Goal: Task Accomplishment & Management: Complete application form

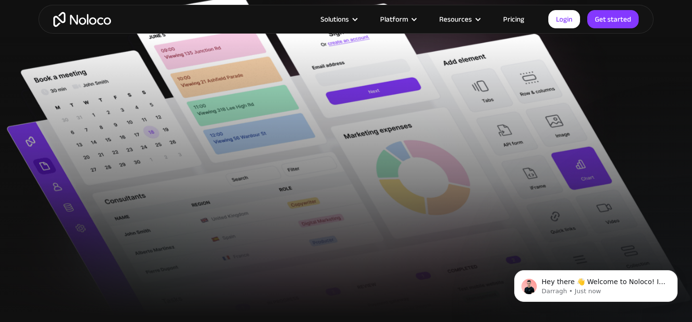
scroll to position [383, 0]
click at [0, 0] on link "Get started" at bounding box center [0, 0] width 0 height 0
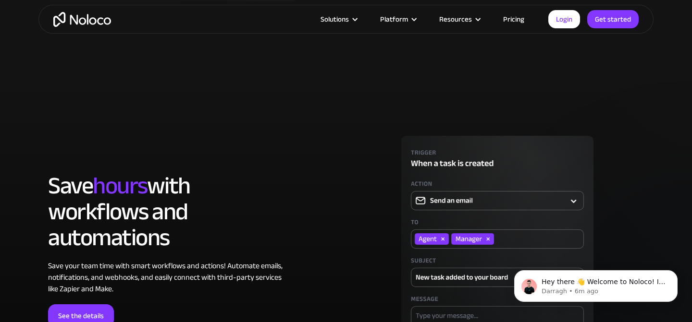
scroll to position [2036, 0]
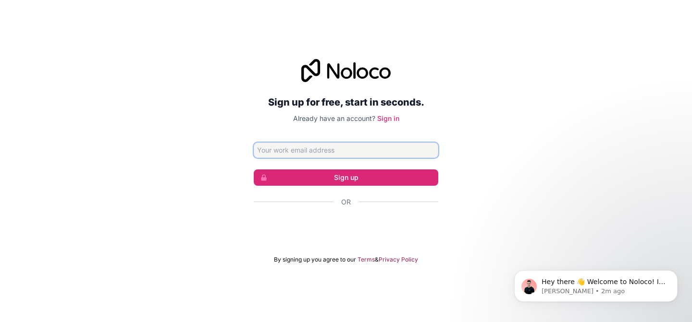
click at [357, 149] on input "Email address" at bounding box center [346, 150] width 184 height 15
click at [451, 209] on div "Sign up for free, start in seconds. Already have an account? Sign in Sign up Or…" at bounding box center [346, 162] width 692 height 232
click at [389, 118] on link "Sign in" at bounding box center [388, 118] width 22 height 8
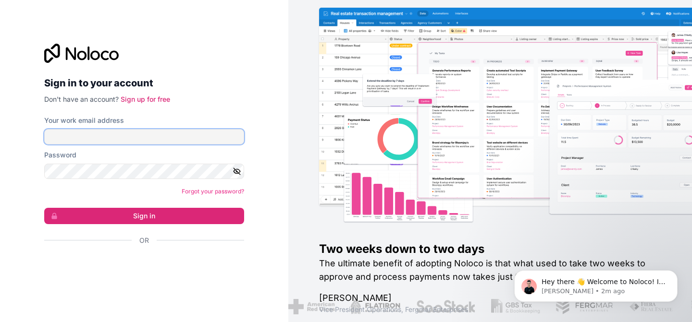
click at [211, 135] on input "Your work email address" at bounding box center [144, 136] width 200 height 15
click at [167, 253] on div "Or" at bounding box center [144, 257] width 200 height 43
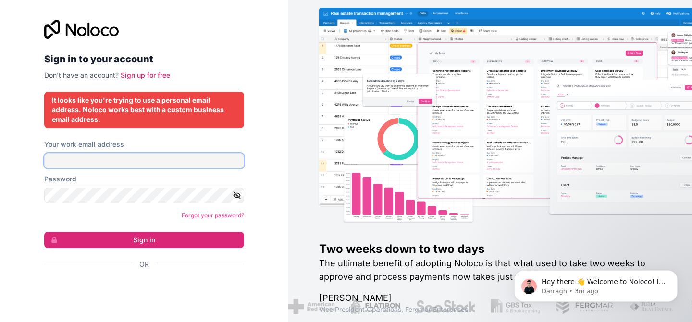
click at [195, 166] on input "Your work email address" at bounding box center [144, 160] width 200 height 15
click at [178, 135] on div "Sign in to your account Don't have an account? Sign up for free It looks like y…" at bounding box center [144, 161] width 200 height 283
click at [163, 71] on p "Don't have an account? Sign up for free" at bounding box center [144, 76] width 200 height 10
click at [152, 75] on link "Sign up for free" at bounding box center [145, 75] width 49 height 8
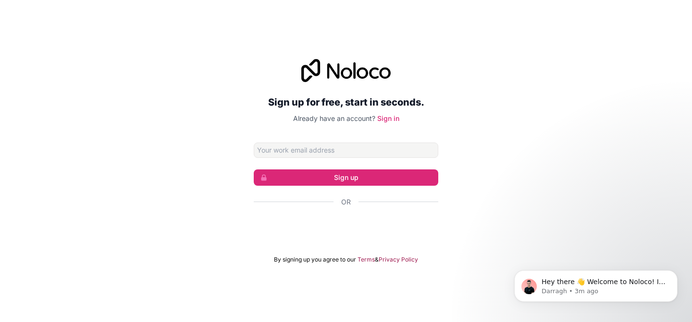
click at [275, 146] on input "Email address" at bounding box center [346, 150] width 184 height 15
type input "support@apollottv.ca"
click button "Sign up" at bounding box center [346, 178] width 184 height 16
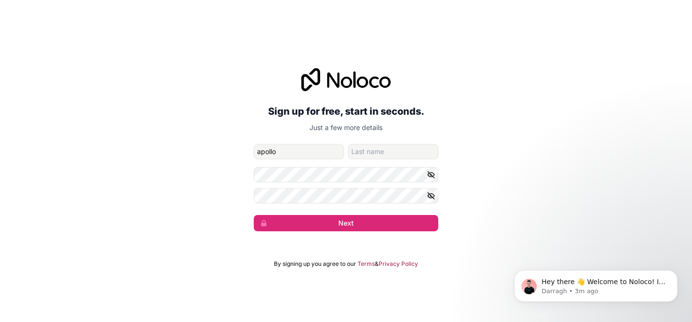
type input "apollo"
type input "tv"
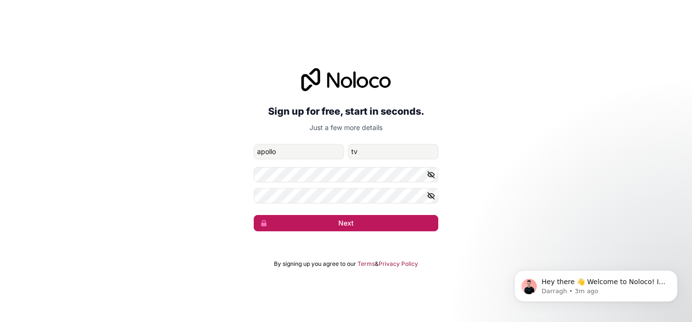
click at [345, 222] on button "Next" at bounding box center [346, 223] width 184 height 16
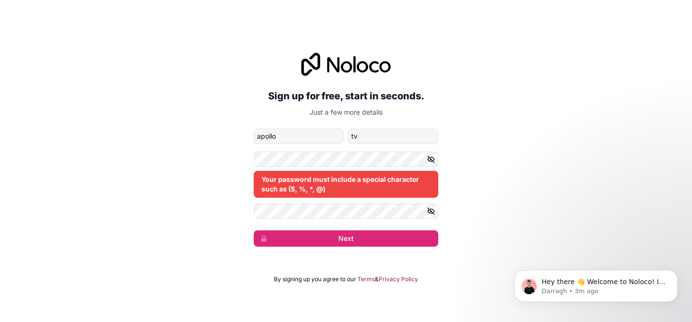
click at [435, 157] on icon "button" at bounding box center [431, 159] width 9 height 9
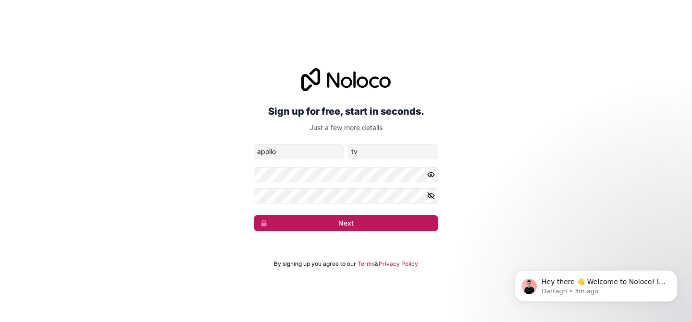
click at [338, 221] on button "Next" at bounding box center [346, 223] width 184 height 16
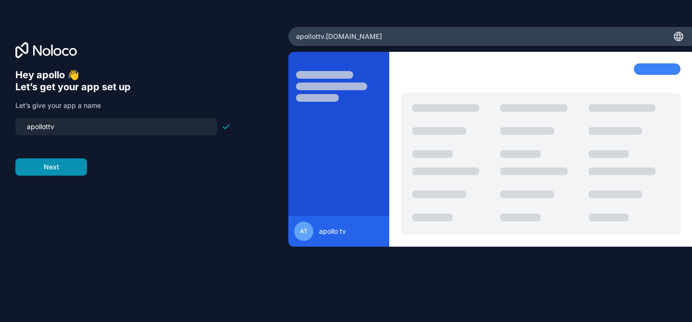
click at [65, 169] on button "Next" at bounding box center [51, 167] width 72 height 17
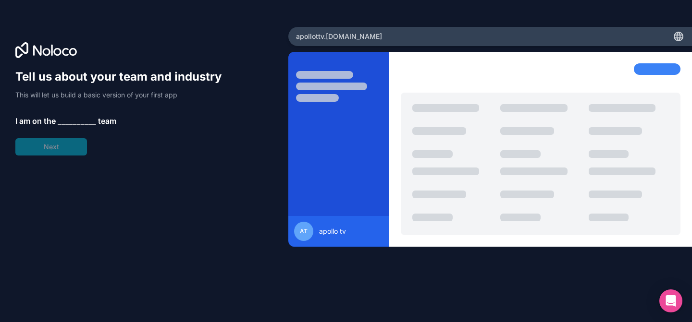
click at [78, 130] on div "Tell us about your team and industry This will let us build a basic version of …" at bounding box center [122, 112] width 215 height 86
click at [78, 123] on span "__________" at bounding box center [77, 121] width 38 height 12
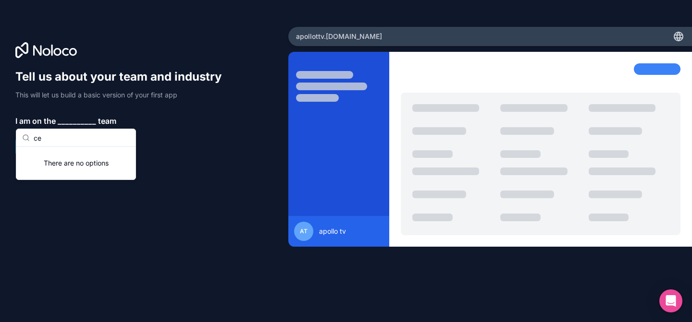
type input "c"
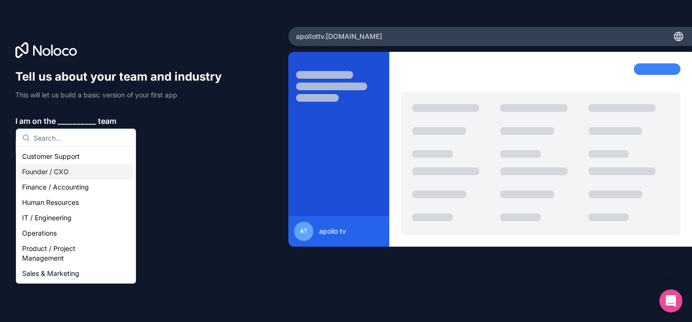
click at [50, 171] on div "Founder / CXO" at bounding box center [75, 171] width 115 height 15
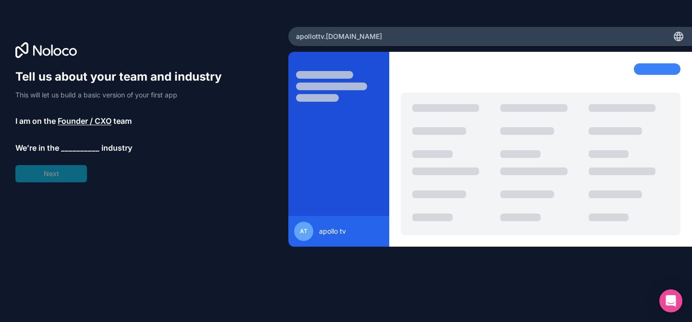
click at [49, 183] on div "Tell us about your team and industry This will let us build a basic version of …" at bounding box center [143, 174] width 257 height 211
click at [72, 150] on span "__________" at bounding box center [80, 148] width 38 height 12
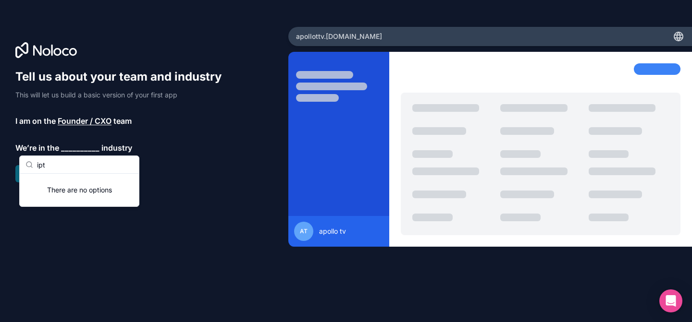
type input "ipt"
click at [73, 147] on span "__________" at bounding box center [80, 148] width 38 height 12
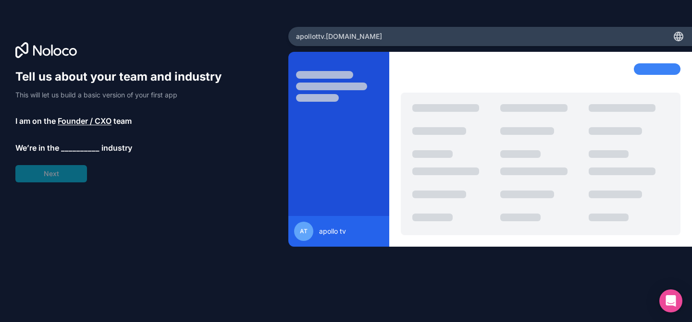
click at [73, 147] on span "__________" at bounding box center [80, 148] width 38 height 12
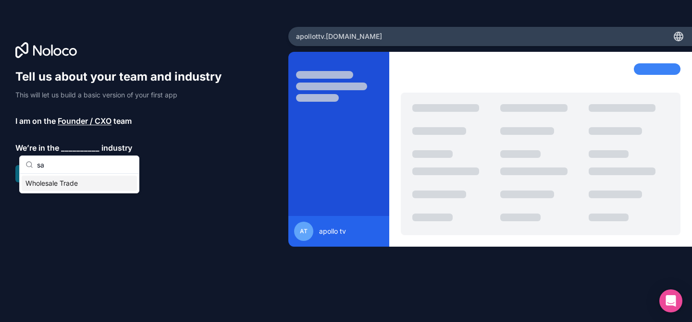
type input "s"
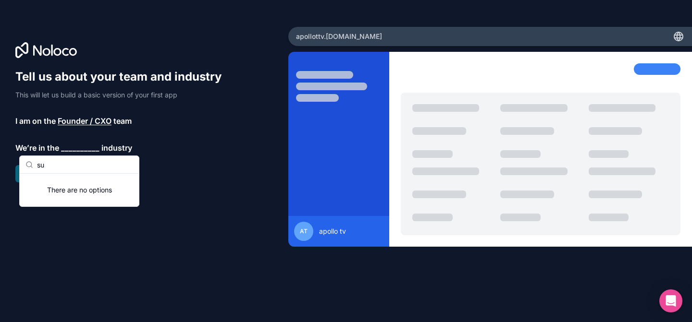
type input "s"
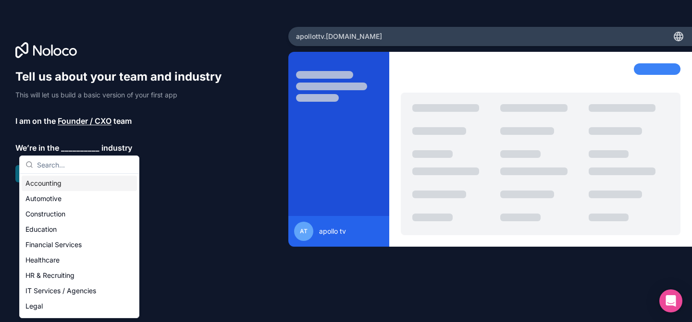
type input "m"
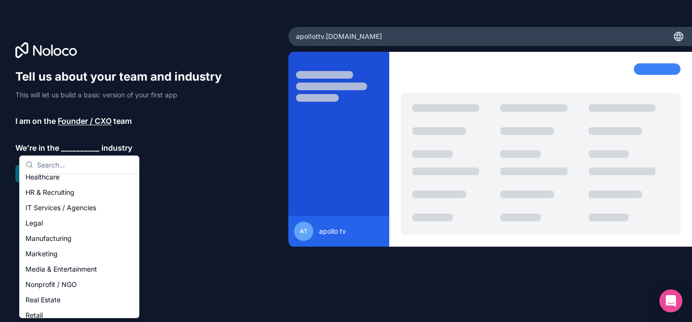
scroll to position [77, 0]
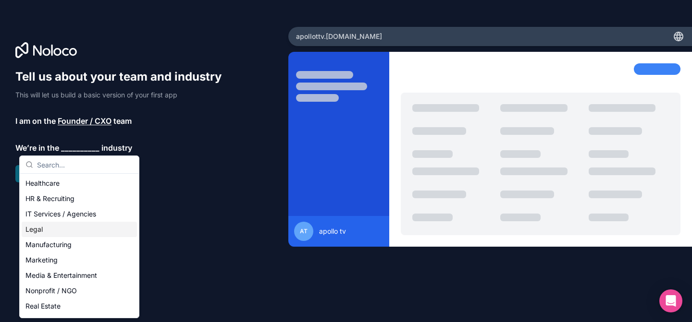
click at [68, 228] on div "Legal" at bounding box center [79, 229] width 115 height 15
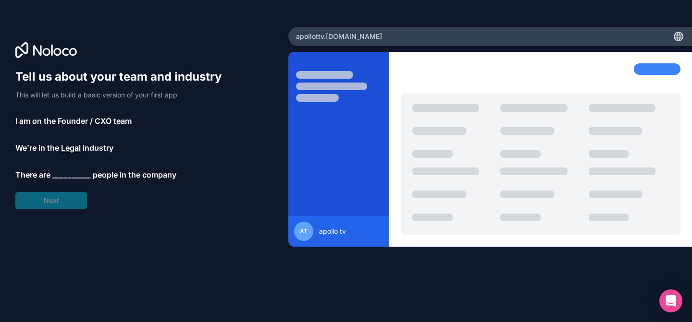
click at [77, 144] on span "Legal" at bounding box center [71, 148] width 20 height 12
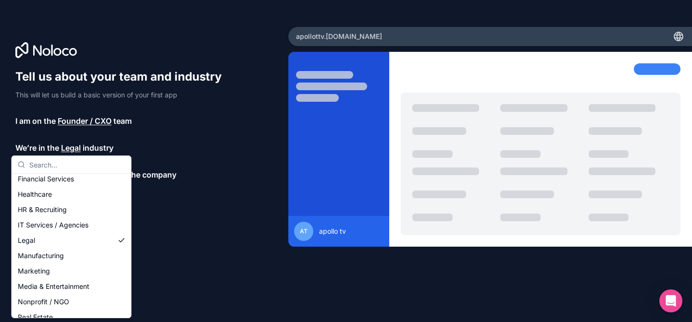
scroll to position [74, 0]
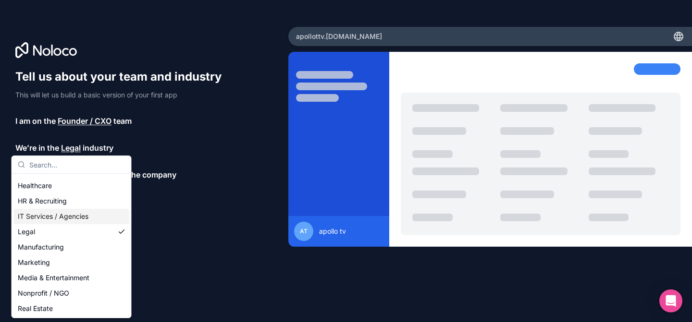
click at [67, 220] on div "IT Services / Agencies" at bounding box center [71, 216] width 115 height 15
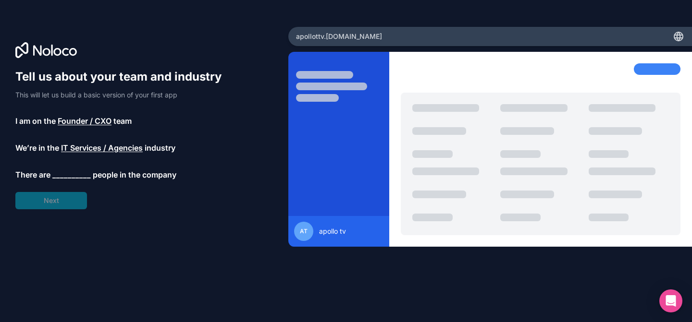
click at [63, 178] on span "__________" at bounding box center [71, 175] width 38 height 12
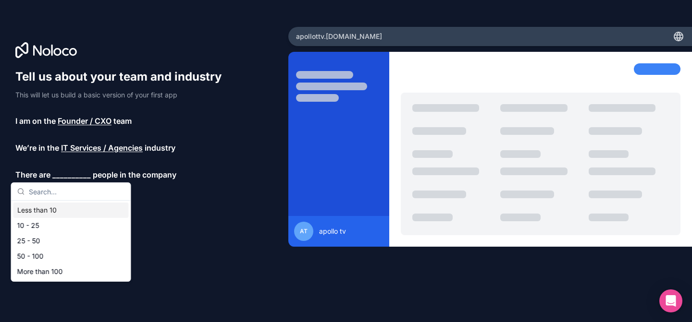
click at [53, 208] on div "Less than 10" at bounding box center [70, 210] width 115 height 15
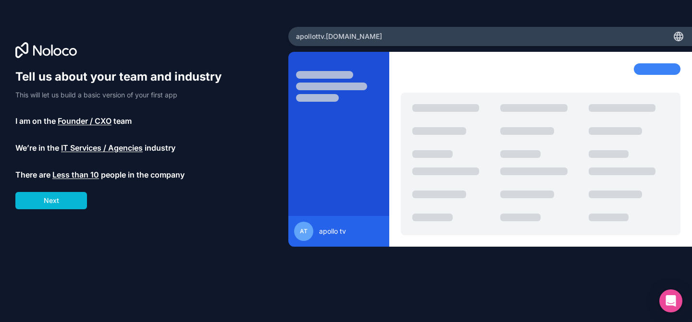
click at [53, 208] on button "Next" at bounding box center [51, 200] width 72 height 17
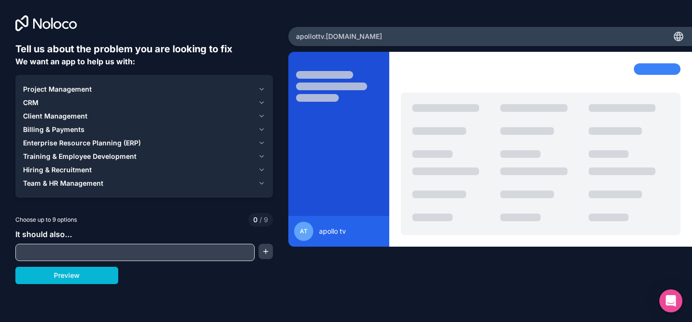
click at [53, 88] on span "Project Management" at bounding box center [57, 90] width 69 height 10
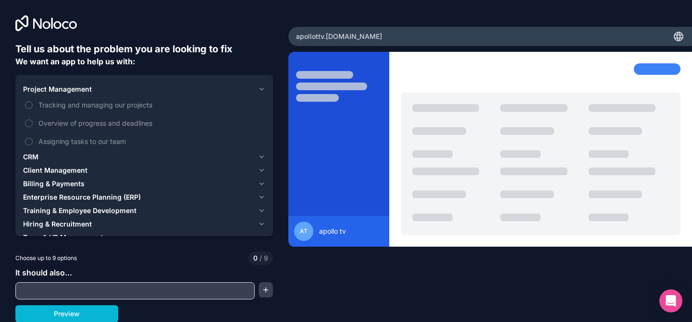
click at [53, 88] on span "Project Management" at bounding box center [57, 90] width 69 height 10
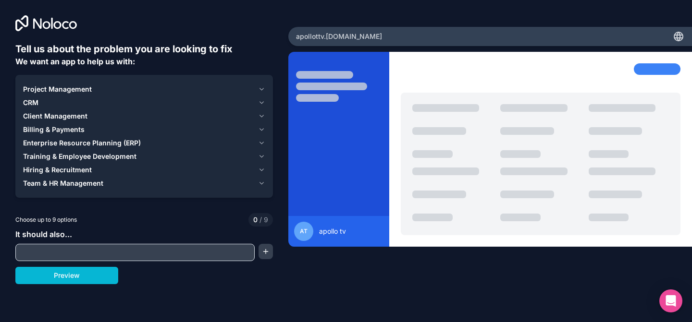
click at [55, 92] on span "Project Management" at bounding box center [57, 90] width 69 height 10
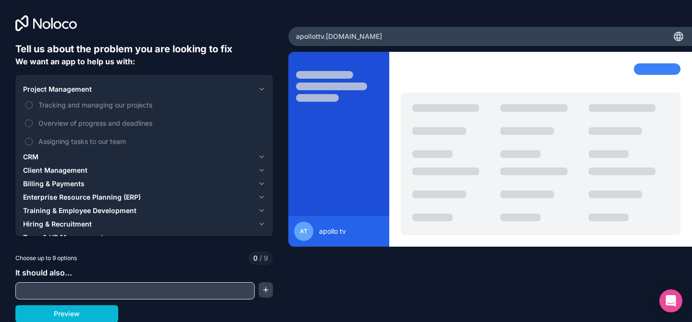
click at [56, 91] on span "Project Management" at bounding box center [57, 90] width 69 height 10
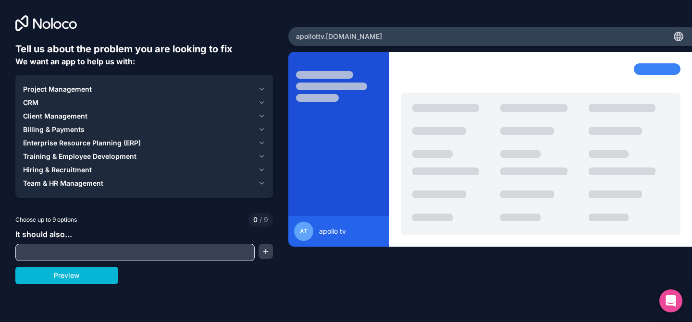
click at [49, 100] on div "CRM" at bounding box center [138, 103] width 231 height 10
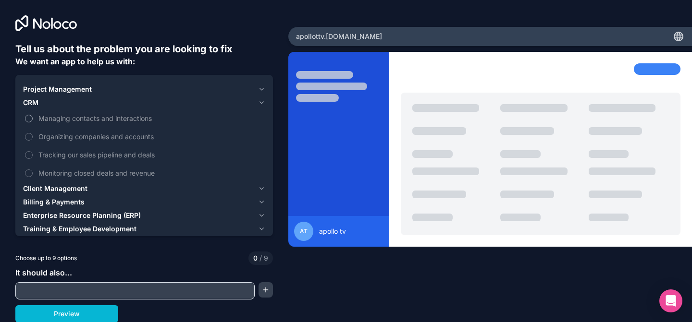
click at [54, 120] on span "Managing contacts and interactions" at bounding box center [150, 118] width 225 height 10
click at [33, 120] on button "Managing contacts and interactions" at bounding box center [29, 119] width 8 height 8
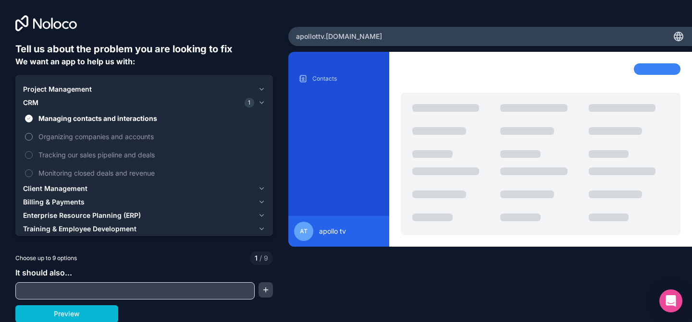
click at [61, 133] on span "Organizing companies and accounts" at bounding box center [150, 137] width 225 height 10
click at [33, 133] on button "Organizing companies and accounts" at bounding box center [29, 137] width 8 height 8
click at [61, 143] on label "Organizing companies and accounts" at bounding box center [144, 137] width 242 height 18
click at [33, 141] on button "Organizing companies and accounts" at bounding box center [29, 137] width 8 height 8
click at [54, 92] on span "Project Management" at bounding box center [57, 90] width 69 height 10
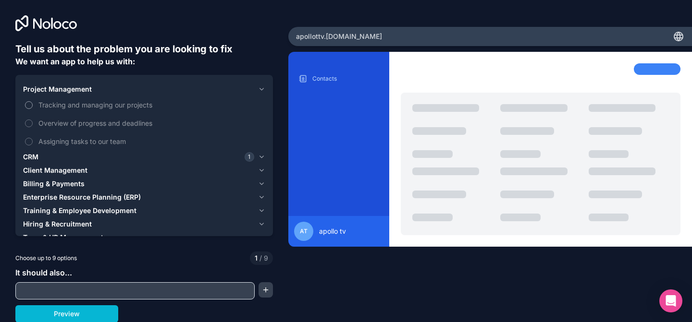
click at [55, 109] on span "Tracking and managing our projects" at bounding box center [150, 105] width 225 height 10
click at [33, 109] on button "Tracking and managing our projects" at bounding box center [29, 105] width 8 height 8
click at [55, 109] on span "Tracking and managing our projects" at bounding box center [150, 105] width 225 height 10
click at [33, 109] on button "Tracking and managing our projects" at bounding box center [29, 105] width 8 height 8
click at [60, 123] on span "Overview of progress and deadlines" at bounding box center [150, 123] width 225 height 10
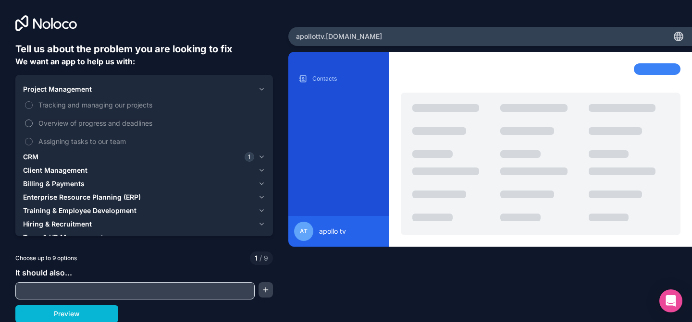
click at [33, 123] on button "Overview of progress and deadlines" at bounding box center [29, 124] width 8 height 8
click at [60, 123] on span "Overview of progress and deadlines" at bounding box center [150, 123] width 225 height 10
click at [33, 123] on button "Overview of progress and deadlines" at bounding box center [29, 124] width 8 height 8
click at [60, 123] on span "Overview of progress and deadlines" at bounding box center [150, 123] width 225 height 10
click at [33, 123] on button "Overview of progress and deadlines" at bounding box center [29, 124] width 8 height 8
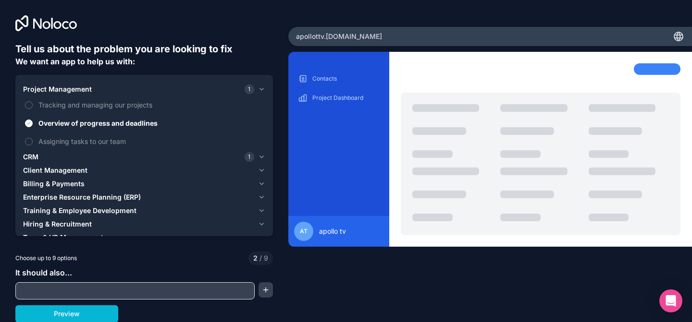
click at [59, 153] on div "CRM 1" at bounding box center [138, 157] width 231 height 10
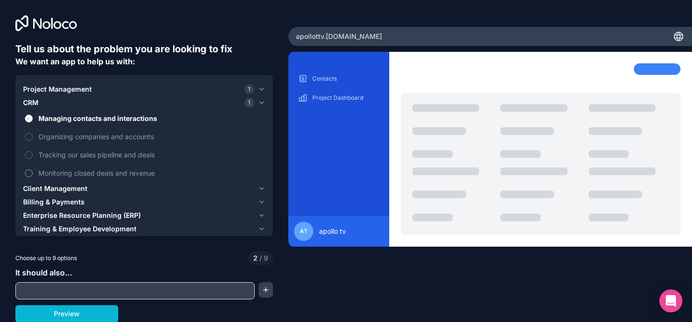
click at [76, 171] on span "Monitoring closed deals and revenue" at bounding box center [150, 173] width 225 height 10
click at [33, 171] on button "Monitoring closed deals and revenue" at bounding box center [29, 174] width 8 height 8
click at [75, 162] on label "Tracking our sales pipeline and deals" at bounding box center [144, 155] width 242 height 18
click at [33, 159] on button "Tracking our sales pipeline and deals" at bounding box center [29, 155] width 8 height 8
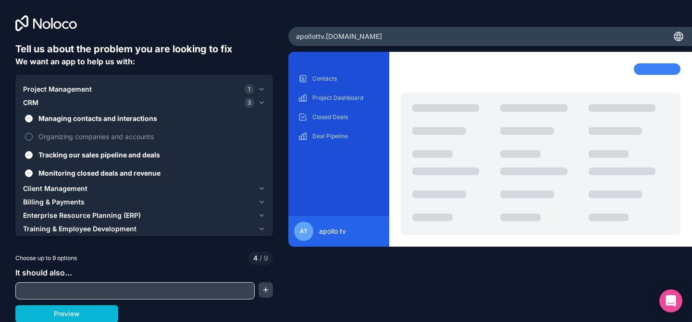
click at [73, 138] on span "Organizing companies and accounts" at bounding box center [150, 137] width 225 height 10
click at [33, 138] on button "Organizing companies and accounts" at bounding box center [29, 137] width 8 height 8
click at [62, 204] on span "Billing & Payments" at bounding box center [53, 202] width 61 height 10
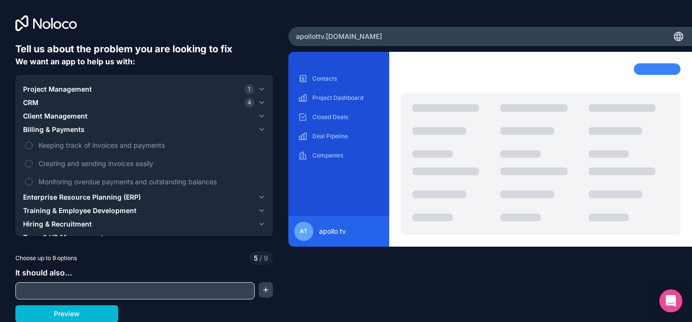
click at [55, 112] on span "Client Management" at bounding box center [55, 116] width 64 height 10
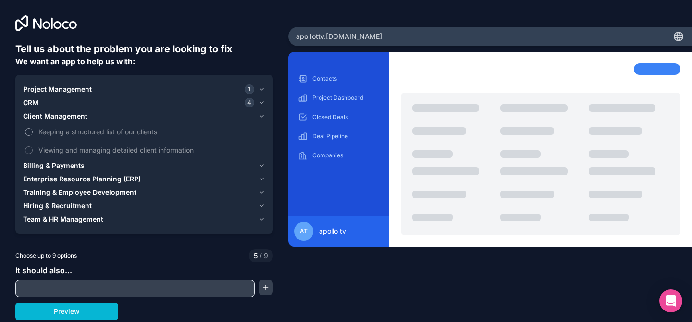
click at [56, 132] on span "Keeping a structured list of our clients" at bounding box center [150, 132] width 225 height 10
click at [33, 132] on button "Keeping a structured list of our clients" at bounding box center [29, 132] width 8 height 8
click at [56, 164] on span "Billing & Payments" at bounding box center [53, 166] width 61 height 10
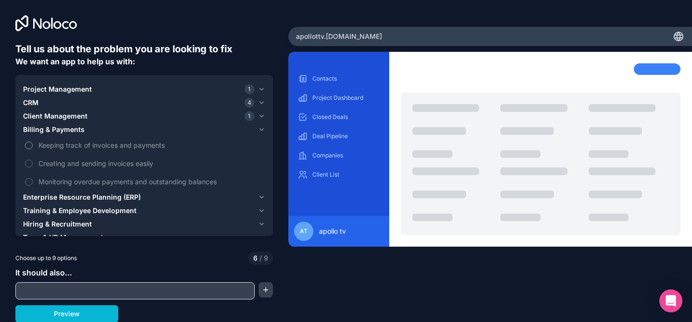
click at [52, 144] on span "Keeping track of invoices and payments" at bounding box center [150, 145] width 225 height 10
click at [33, 144] on button "Keeping track of invoices and payments" at bounding box center [29, 146] width 8 height 8
click at [52, 161] on span "Creating and sending invoices easily" at bounding box center [150, 164] width 225 height 10
click at [33, 161] on button "Creating and sending invoices easily" at bounding box center [29, 164] width 8 height 8
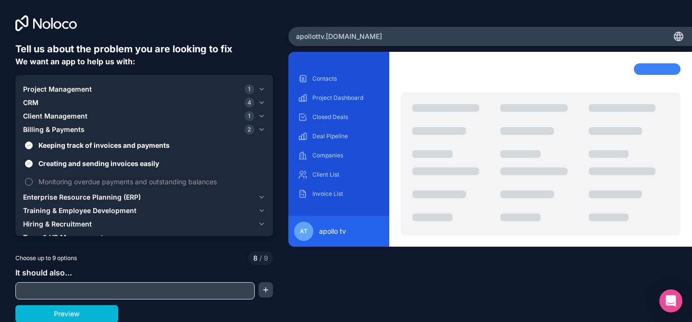
click at [52, 174] on label "Monitoring overdue payments and outstanding balances" at bounding box center [144, 182] width 242 height 18
click at [33, 178] on button "Monitoring overdue payments and outstanding balances" at bounding box center [29, 182] width 8 height 8
click at [48, 124] on button "Billing & Payments 3" at bounding box center [144, 129] width 242 height 13
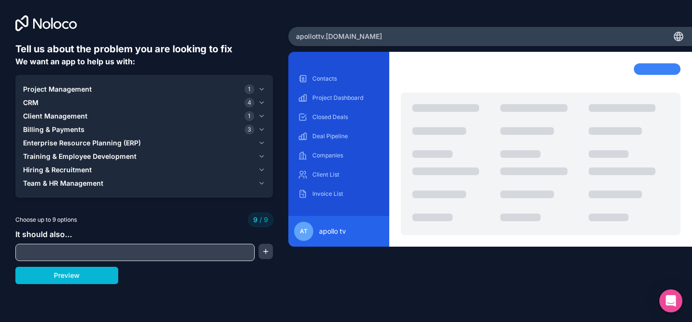
click at [48, 113] on span "Client Management" at bounding box center [55, 116] width 64 height 10
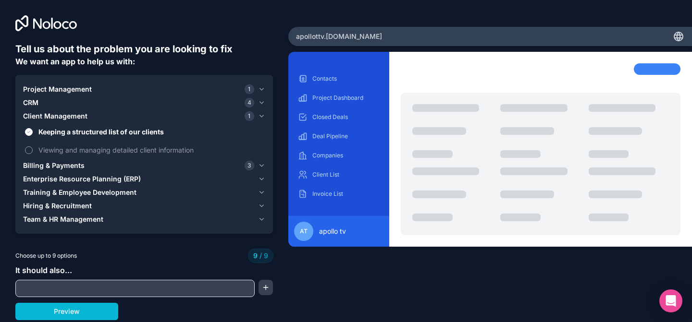
click at [49, 147] on span "Viewing and managing detailed client information" at bounding box center [150, 150] width 225 height 10
click at [57, 155] on label "Viewing and managing detailed client information" at bounding box center [144, 150] width 242 height 18
click at [75, 313] on button "Preview" at bounding box center [66, 311] width 103 height 17
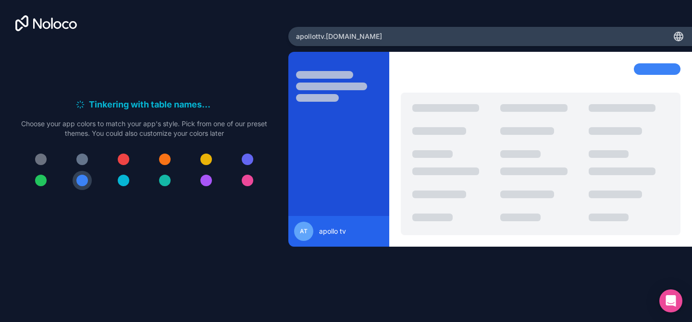
click at [122, 158] on div at bounding box center [124, 160] width 12 height 12
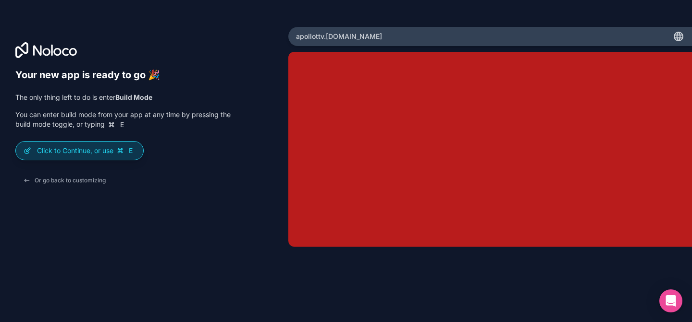
click at [115, 149] on p "Click to Continue, or use E" at bounding box center [86, 151] width 98 height 10
